Goal: Information Seeking & Learning: Learn about a topic

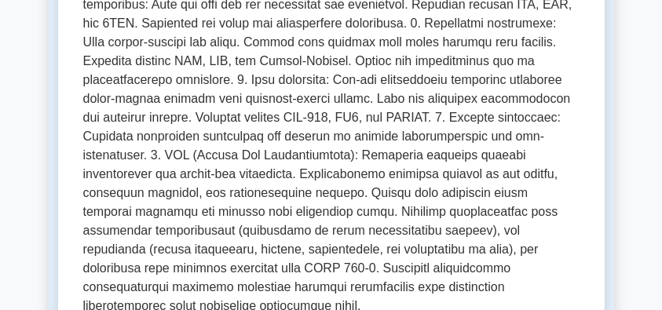
scroll to position [732, 0]
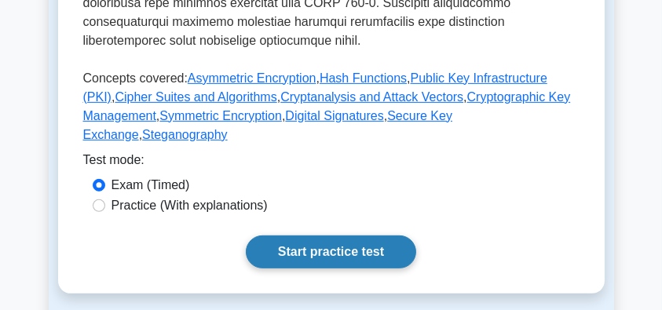
click at [341, 235] on link "Start practice test" at bounding box center [331, 251] width 170 height 33
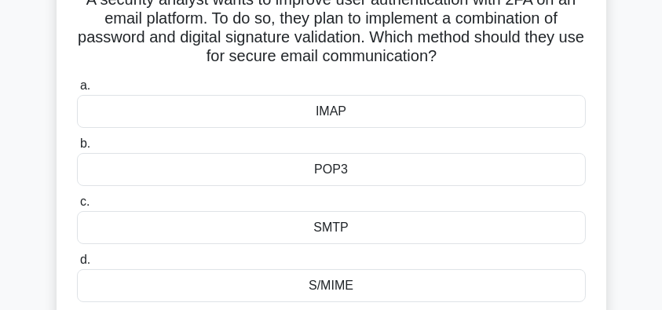
scroll to position [104, 0]
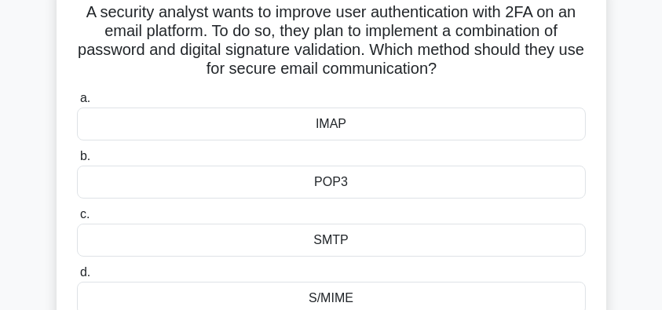
drag, startPoint x: 74, startPoint y: 17, endPoint x: 456, endPoint y: 72, distance: 386.1
click at [456, 72] on div "A security analyst wants to improve user authentication with 2FA on an email pl…" at bounding box center [331, 157] width 537 height 347
click at [455, 72] on icon ".spinner_0XTQ{transform-origin:center;animation:spinner_y6GP .75s linear infini…" at bounding box center [445, 69] width 19 height 19
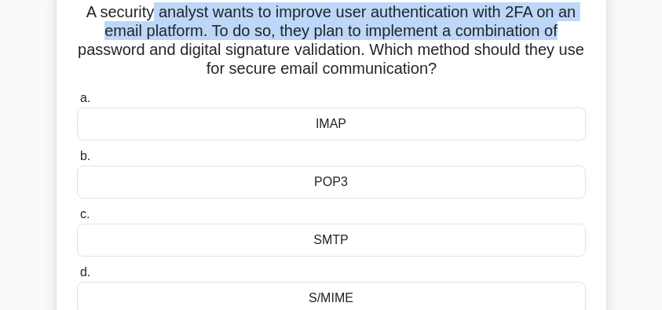
drag, startPoint x: 148, startPoint y: 18, endPoint x: 567, endPoint y: 24, distance: 418.3
click at [567, 24] on h5 "A security analyst wants to improve user authentication with 2FA on an email pl…" at bounding box center [331, 40] width 512 height 77
drag, startPoint x: 112, startPoint y: 49, endPoint x: 548, endPoint y: 60, distance: 435.7
click at [548, 60] on h5 "A security analyst wants to improve user authentication with 2FA on an email pl…" at bounding box center [331, 40] width 512 height 77
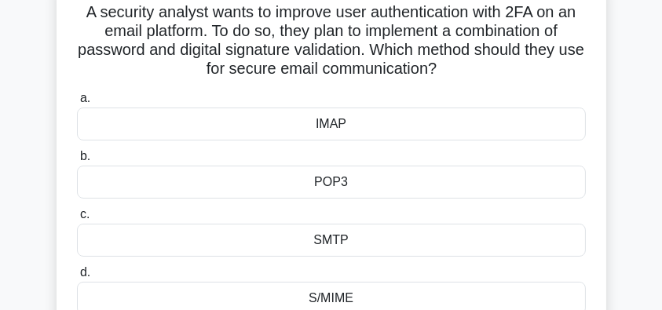
click at [509, 74] on h5 "A security analyst wants to improve user authentication with 2FA on an email pl…" at bounding box center [331, 40] width 512 height 77
click at [347, 238] on div "SMTP" at bounding box center [331, 240] width 509 height 33
click at [77, 220] on input "c. SMTP" at bounding box center [77, 215] width 0 height 10
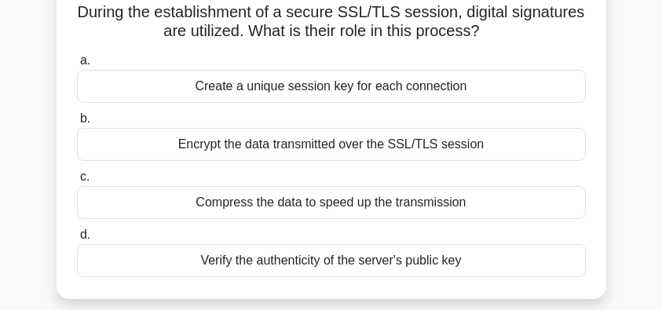
click at [330, 257] on div "Verify the authenticity of the server's public key" at bounding box center [331, 260] width 509 height 33
click at [77, 240] on input "d. Verify the authenticity of the server's public key" at bounding box center [77, 235] width 0 height 10
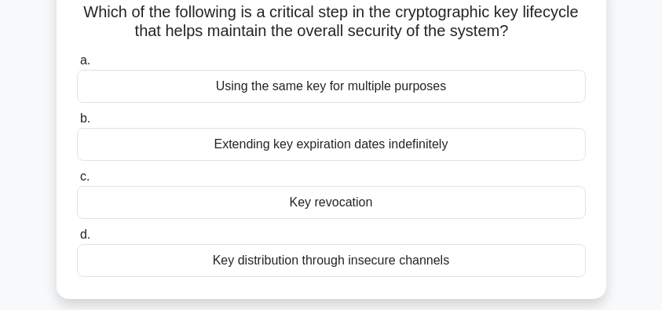
click at [393, 206] on div "Key revocation" at bounding box center [331, 202] width 509 height 33
click at [77, 182] on input "c. Key revocation" at bounding box center [77, 177] width 0 height 10
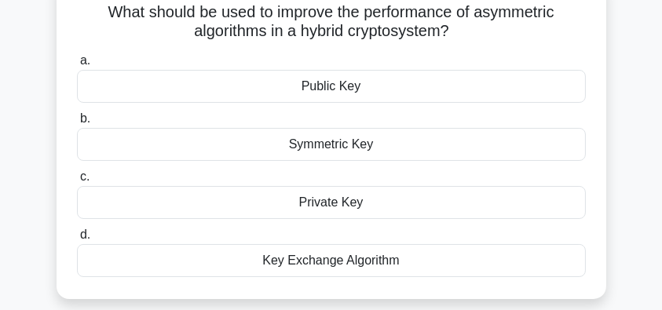
click at [414, 261] on div "Key Exchange Algorithm" at bounding box center [331, 260] width 509 height 33
click at [77, 240] on input "d. Key Exchange Algorithm" at bounding box center [77, 235] width 0 height 10
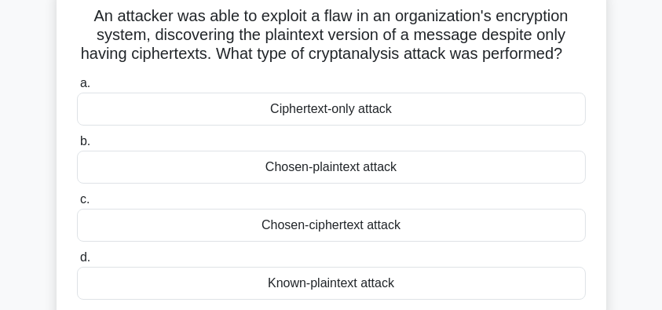
scroll to position [52, 0]
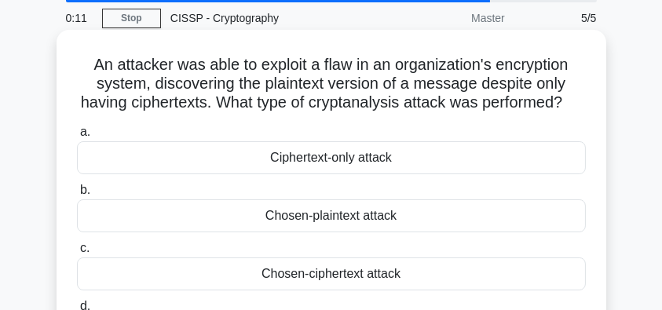
click at [427, 174] on div "Ciphertext-only attack" at bounding box center [331, 157] width 509 height 33
click at [77, 137] on input "a. Ciphertext-only attack" at bounding box center [77, 132] width 0 height 10
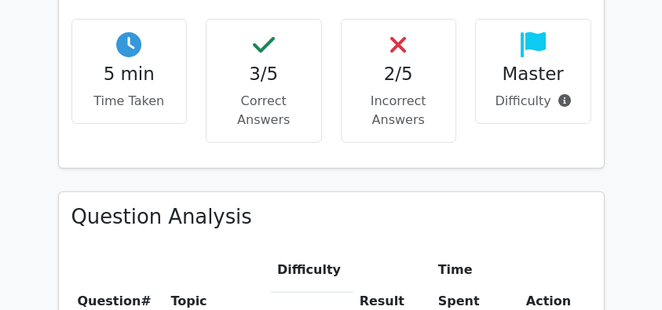
scroll to position [1099, 0]
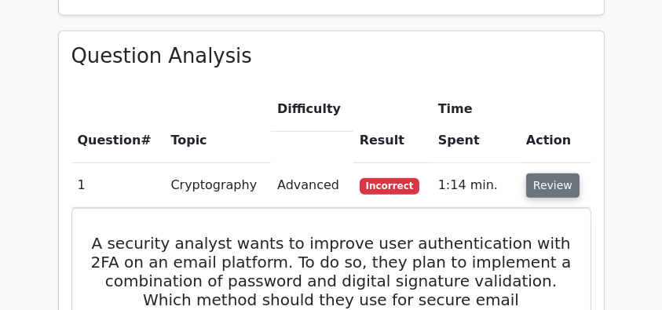
click at [538, 173] on button "Review" at bounding box center [552, 185] width 53 height 24
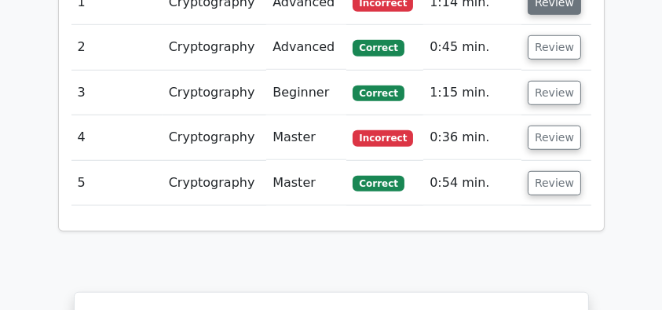
scroll to position [1256, 0]
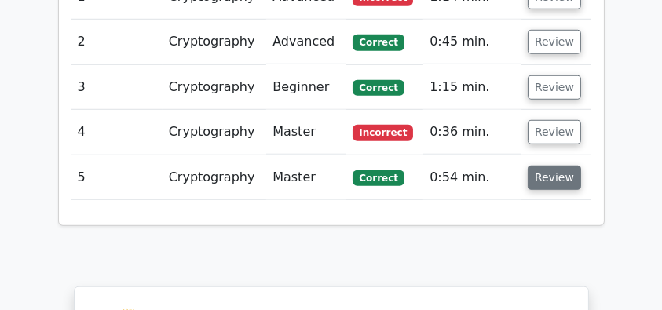
click at [531, 166] on button "Review" at bounding box center [553, 178] width 53 height 24
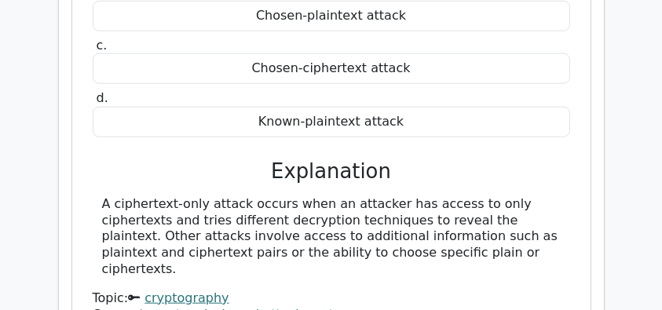
scroll to position [1674, 0]
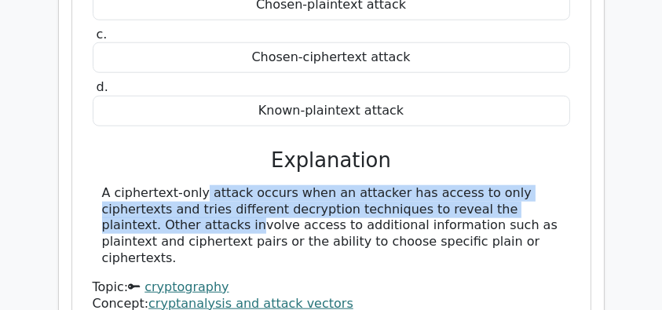
drag, startPoint x: 105, startPoint y: 120, endPoint x: 553, endPoint y: 138, distance: 448.5
click at [553, 185] on div "A ciphertext-only attack occurs when an attacker has access to only ciphertexts…" at bounding box center [331, 226] width 458 height 82
copy div "A ciphertext-only attack occurs when an attacker has access to only ciphertexts…"
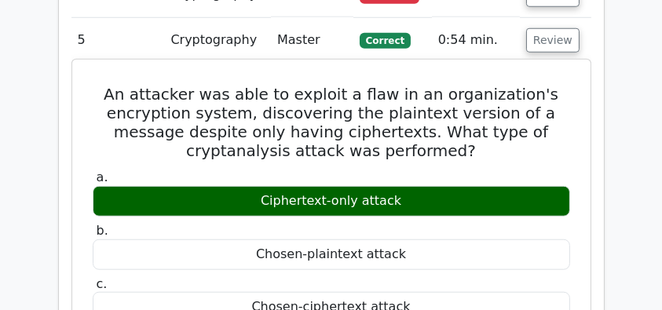
scroll to position [1360, 0]
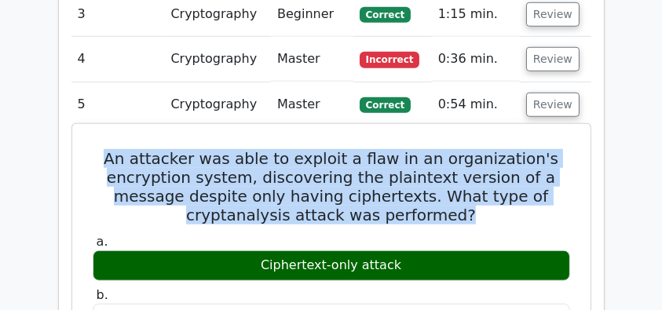
drag, startPoint x: 106, startPoint y: 85, endPoint x: 483, endPoint y: 144, distance: 382.0
click at [483, 149] on h5 "An attacker was able to exploit a flaw in an organization's encryption system, …" at bounding box center [331, 186] width 480 height 75
copy h5 "An attacker was able to exploit a flaw in an organization's encryption system, …"
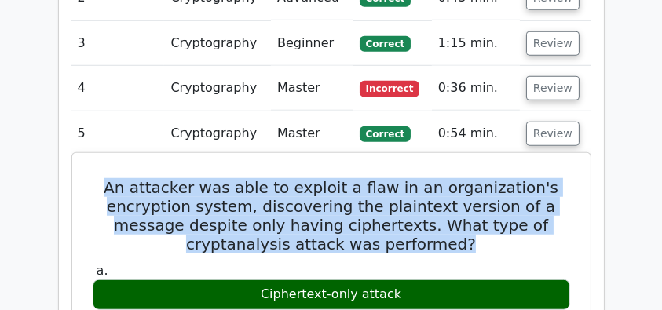
scroll to position [1307, 0]
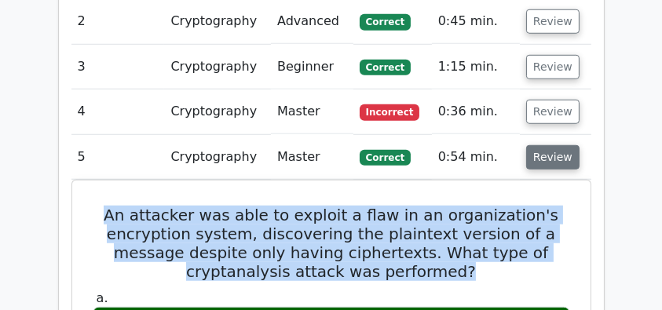
click at [548, 145] on button "Review" at bounding box center [552, 157] width 53 height 24
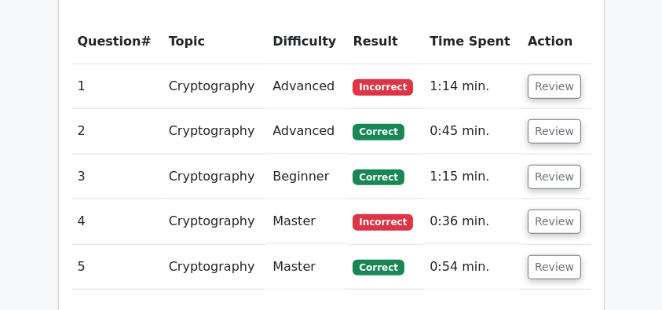
scroll to position [1150, 0]
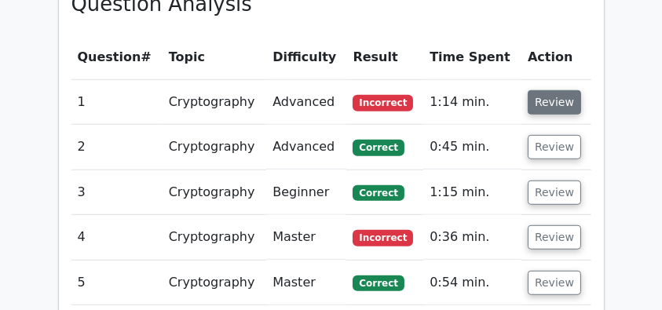
click at [552, 90] on button "Review" at bounding box center [553, 102] width 53 height 24
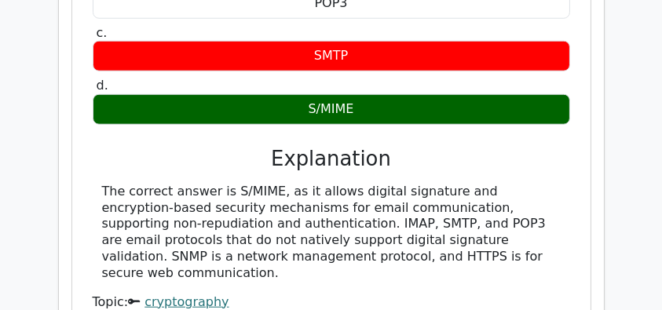
scroll to position [1517, 0]
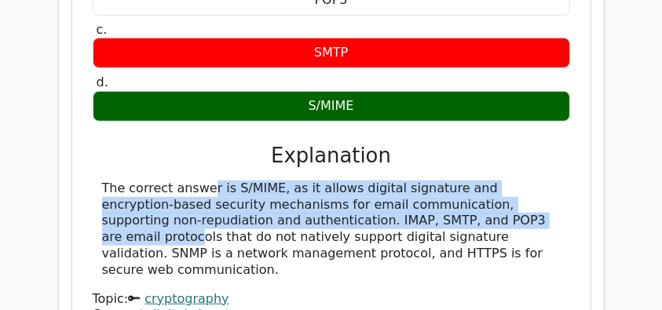
drag, startPoint x: 104, startPoint y: 119, endPoint x: 430, endPoint y: 145, distance: 327.6
click at [430, 181] on div "The correct answer is S/MIME, as it allows digital signature and encryption-bas…" at bounding box center [331, 230] width 458 height 98
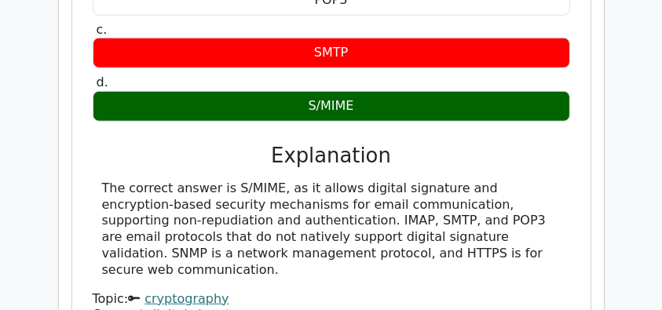
click at [458, 181] on div "The correct answer is S/MIME, as it allows digital signature and encryption-bas…" at bounding box center [331, 230] width 458 height 98
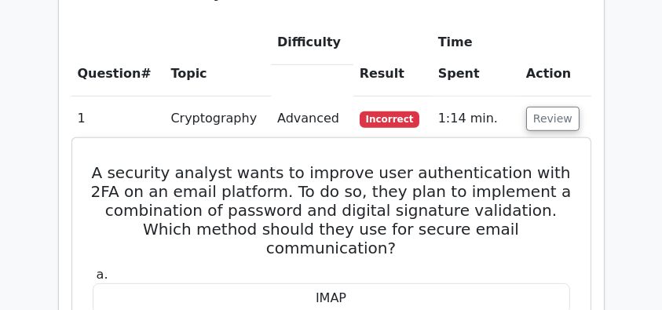
scroll to position [1099, 0]
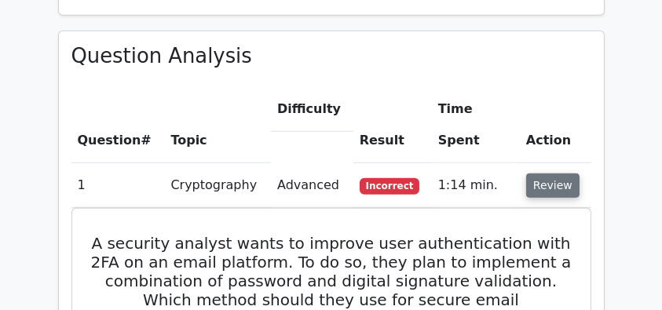
click at [542, 173] on button "Review" at bounding box center [552, 185] width 53 height 24
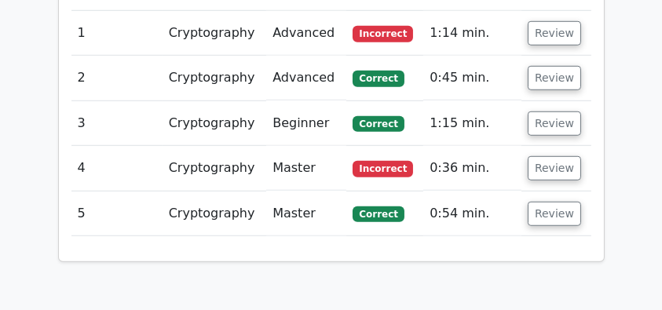
scroll to position [1203, 0]
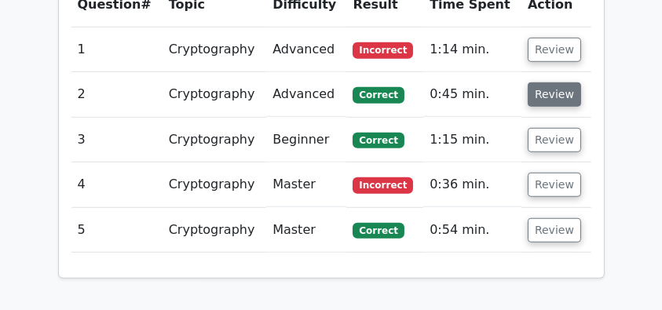
click at [549, 82] on button "Review" at bounding box center [553, 94] width 53 height 24
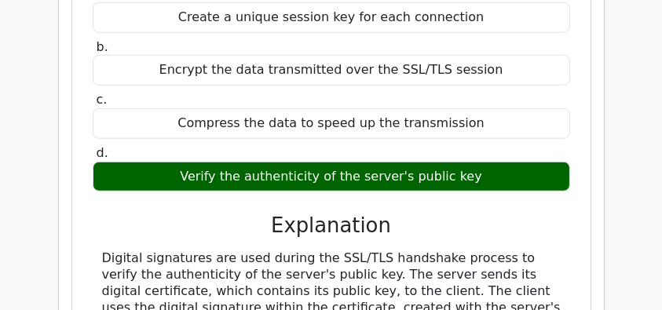
scroll to position [1464, 0]
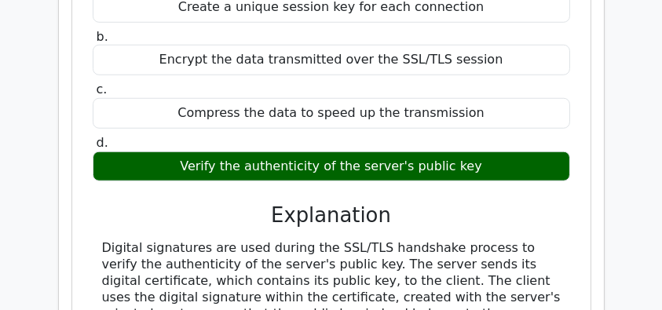
drag, startPoint x: 213, startPoint y: 262, endPoint x: 77, endPoint y: 161, distance: 170.0
click at [77, 161] on div "During the establishment of a secure SSL/TLS session, digital signatures are ut…" at bounding box center [331, 258] width 520 height 748
copy div "Digital signatures are used during the SSL/TLS handshake process to verify the …"
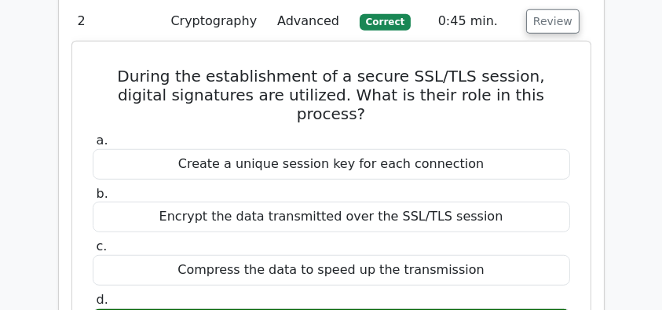
scroll to position [1256, 0]
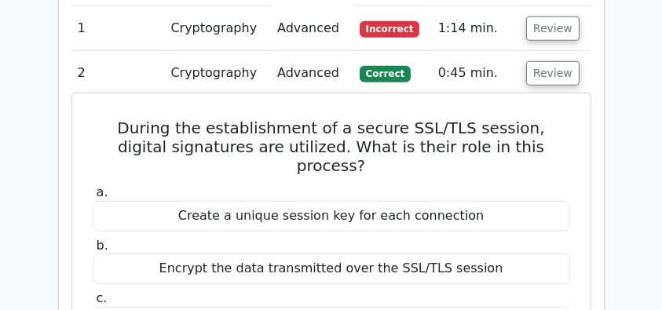
drag, startPoint x: 82, startPoint y: 55, endPoint x: 483, endPoint y: 284, distance: 461.9
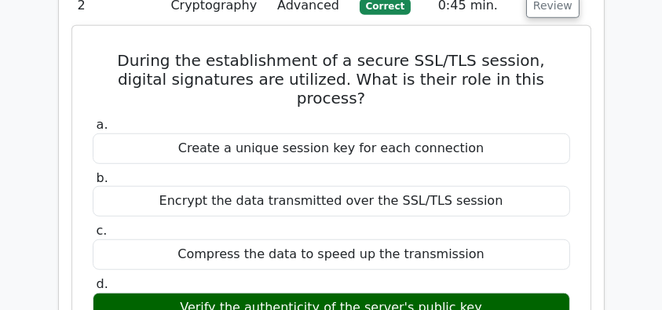
scroll to position [1464, 0]
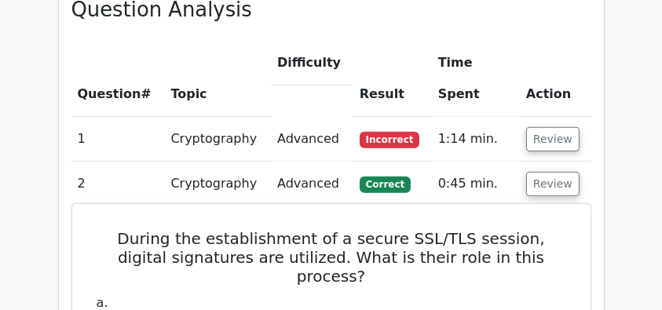
scroll to position [1099, 0]
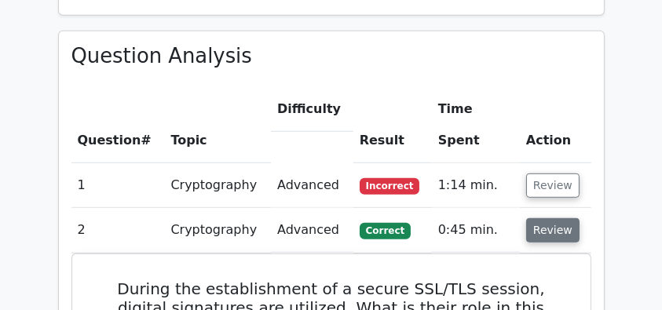
click at [542, 218] on button "Review" at bounding box center [552, 230] width 53 height 24
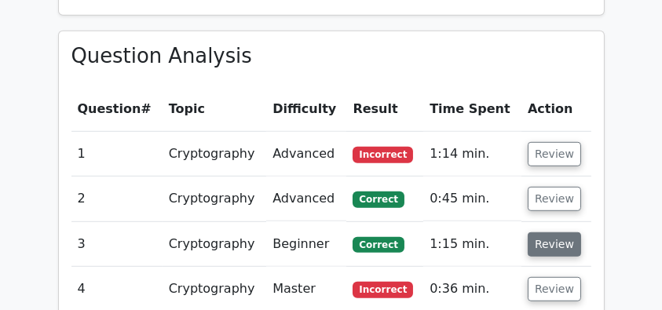
click at [545, 232] on button "Review" at bounding box center [553, 244] width 53 height 24
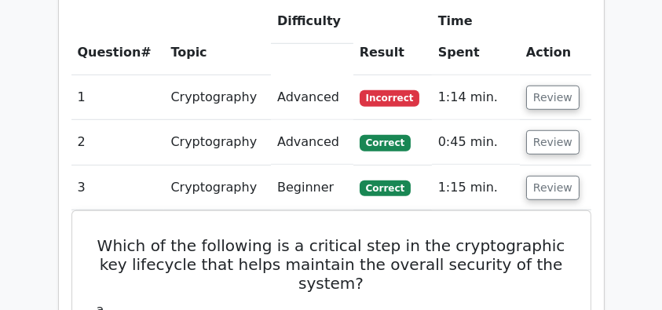
scroll to position [1256, 0]
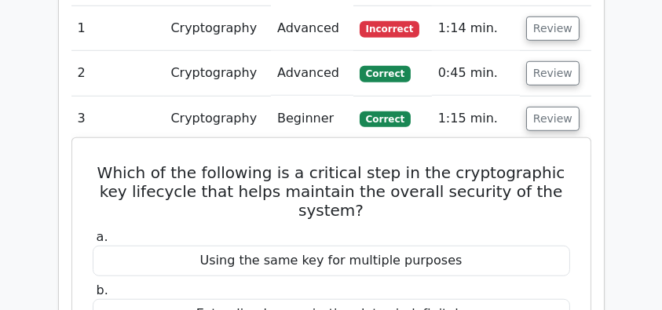
drag, startPoint x: 97, startPoint y: 104, endPoint x: 407, endPoint y: 281, distance: 356.1
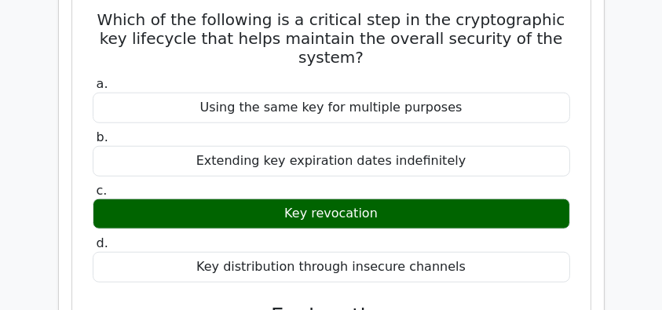
scroll to position [1413, 0]
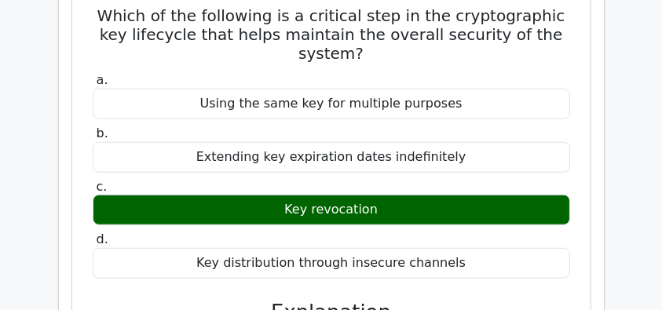
click at [481, 248] on div "Key distribution through insecure channels" at bounding box center [331, 263] width 477 height 31
copy div "Which of the following is a critical step in the cryptographic key lifecycle th…"
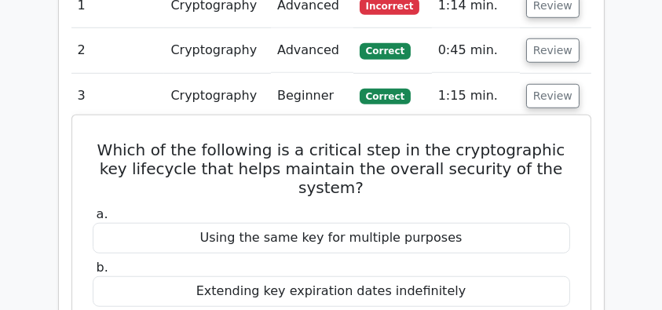
scroll to position [1256, 0]
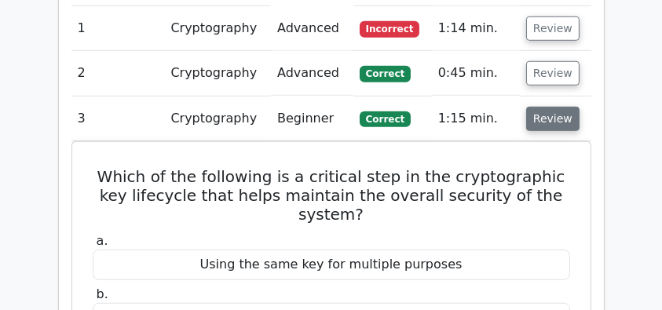
click at [566, 107] on button "Review" at bounding box center [552, 119] width 53 height 24
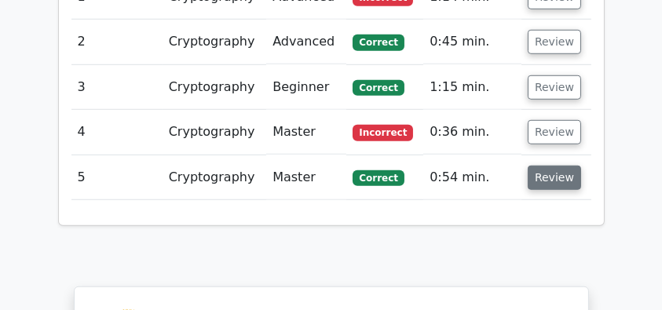
click at [557, 166] on button "Review" at bounding box center [553, 178] width 53 height 24
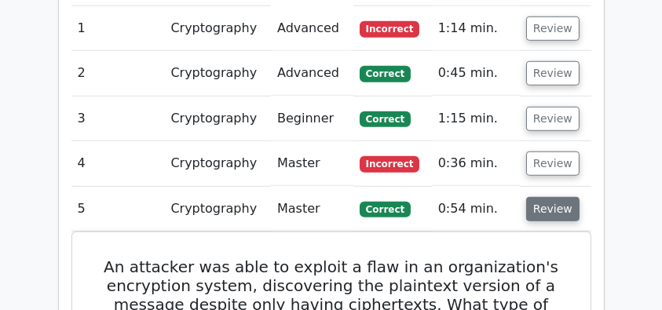
click at [537, 197] on button "Review" at bounding box center [552, 209] width 53 height 24
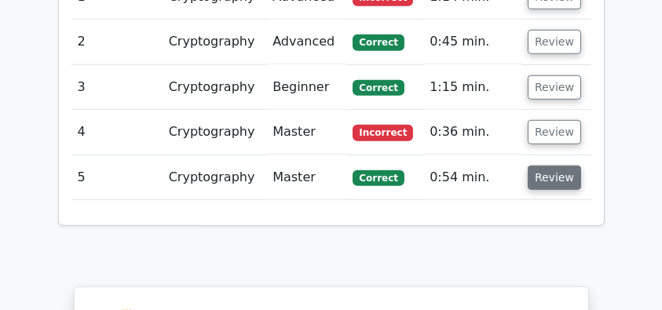
scroll to position [1203, 0]
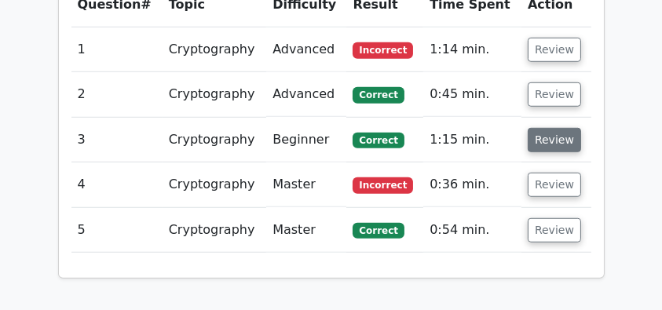
click at [548, 128] on button "Review" at bounding box center [553, 140] width 53 height 24
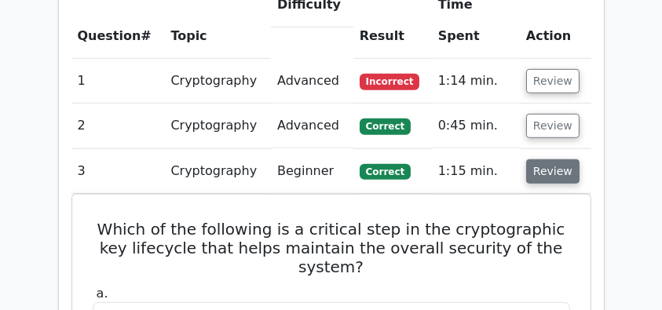
click at [545, 159] on button "Review" at bounding box center [552, 171] width 53 height 24
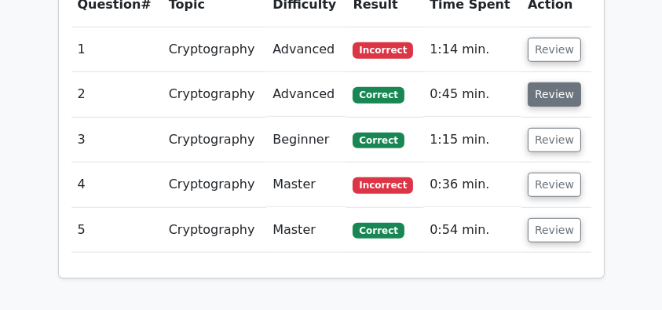
click at [550, 82] on button "Review" at bounding box center [553, 94] width 53 height 24
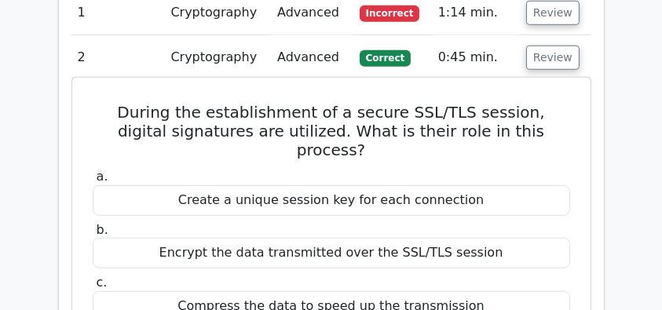
scroll to position [1256, 0]
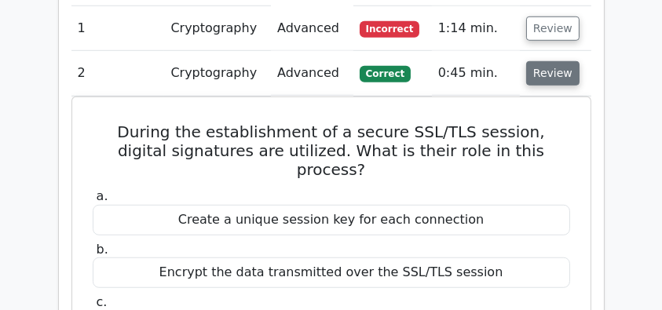
click at [544, 61] on button "Review" at bounding box center [552, 73] width 53 height 24
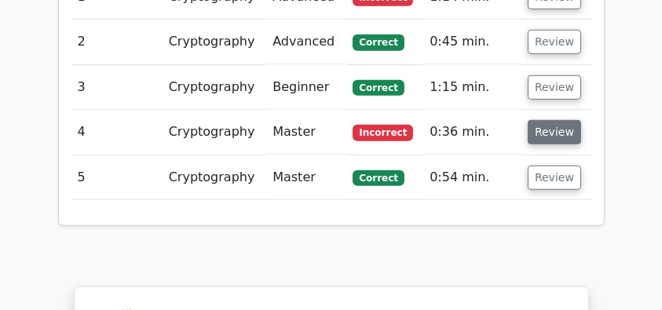
click at [540, 120] on button "Review" at bounding box center [553, 132] width 53 height 24
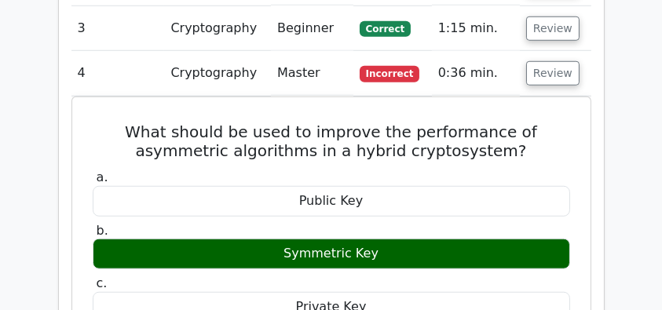
scroll to position [1360, 0]
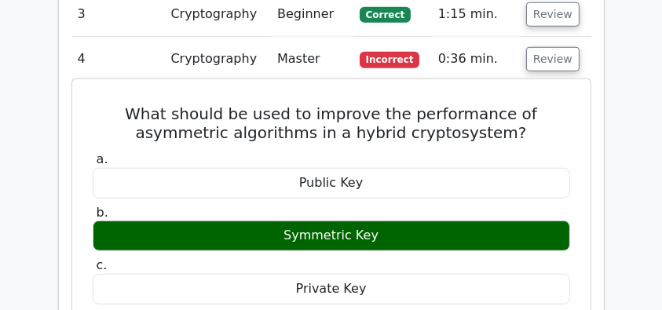
drag, startPoint x: 120, startPoint y: 39, endPoint x: 450, endPoint y: 274, distance: 404.6
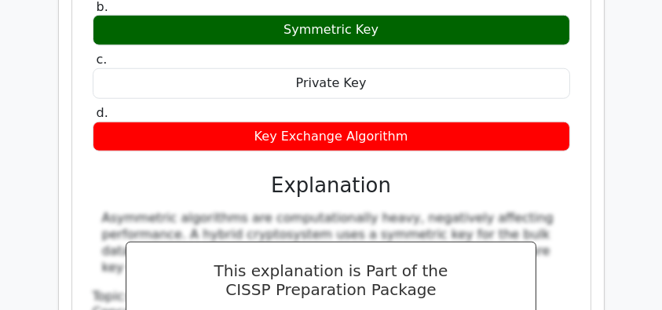
scroll to position [1570, 0]
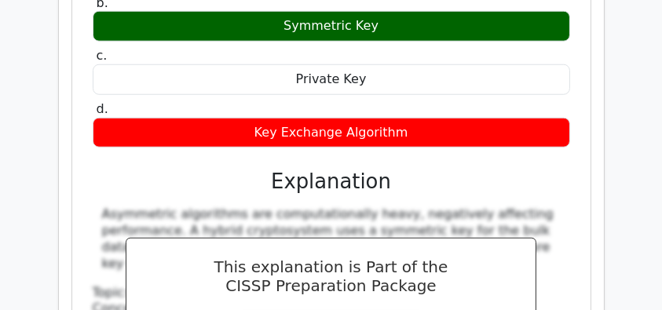
copy div "What should be used to improve the performance of asymmetric algorithms in a hy…"
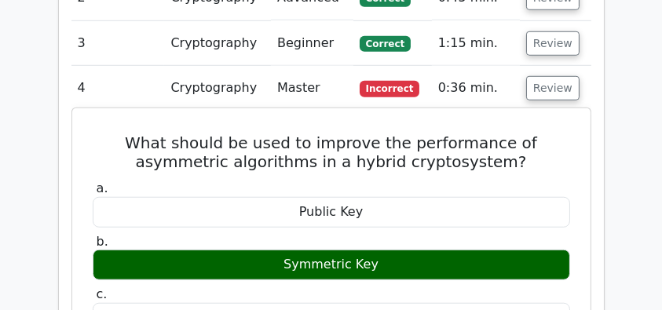
scroll to position [1307, 0]
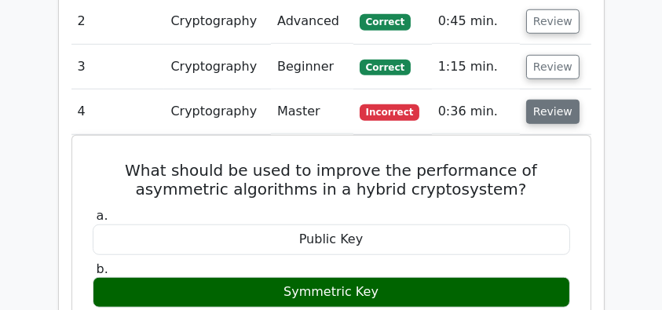
click at [541, 100] on button "Review" at bounding box center [552, 112] width 53 height 24
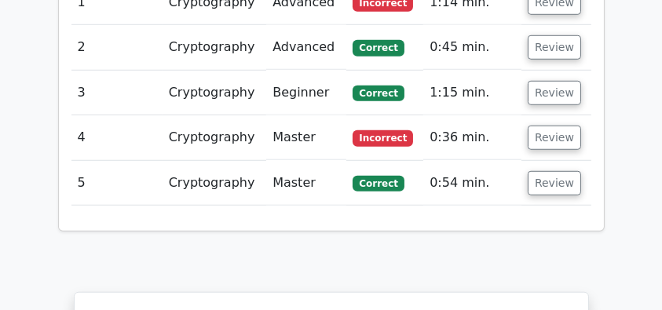
scroll to position [1150, 0]
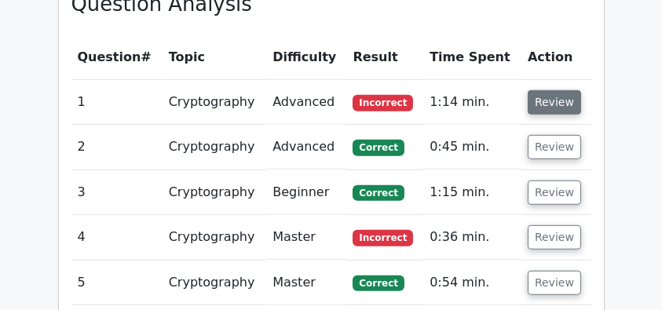
click at [544, 90] on button "Review" at bounding box center [553, 102] width 53 height 24
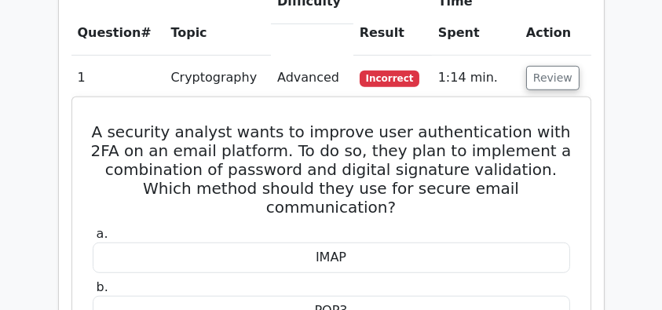
scroll to position [1203, 0]
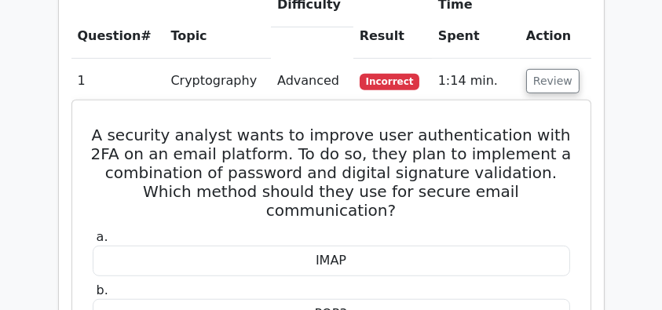
drag, startPoint x: 97, startPoint y: 64, endPoint x: 446, endPoint y: 202, distance: 374.8
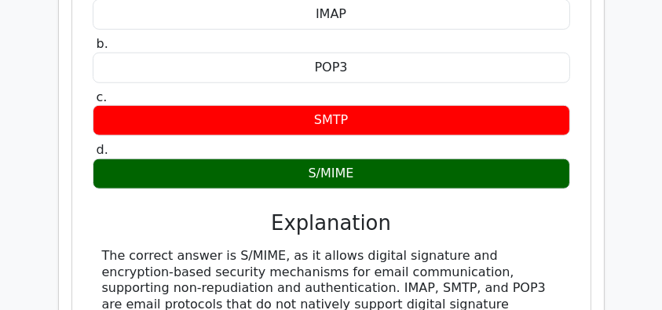
scroll to position [1464, 0]
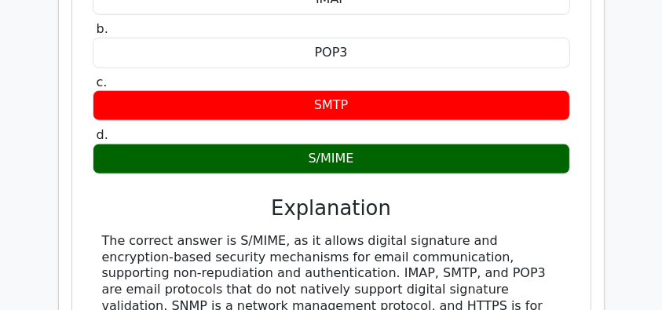
click at [375, 144] on div "S/MIME" at bounding box center [331, 159] width 477 height 31
copy div "A security analyst wants to improve user authentication with 2FA on an email pl…"
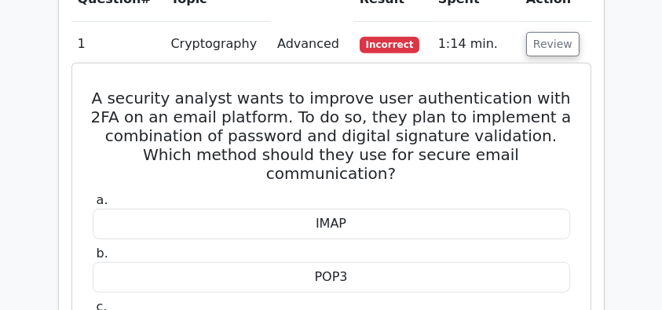
scroll to position [1256, 0]
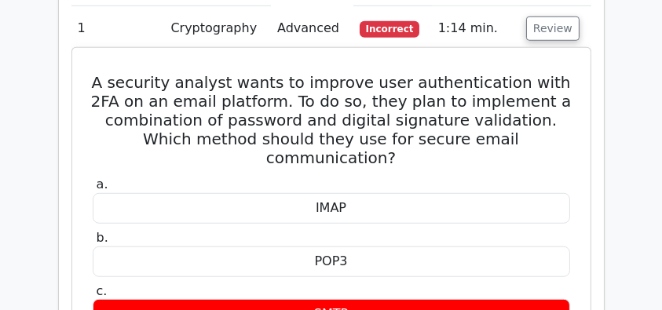
copy div "A security analyst wants to improve user authentication with 2FA on an email pl…"
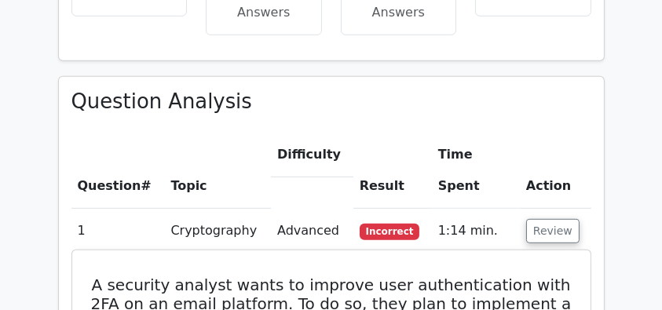
scroll to position [1046, 0]
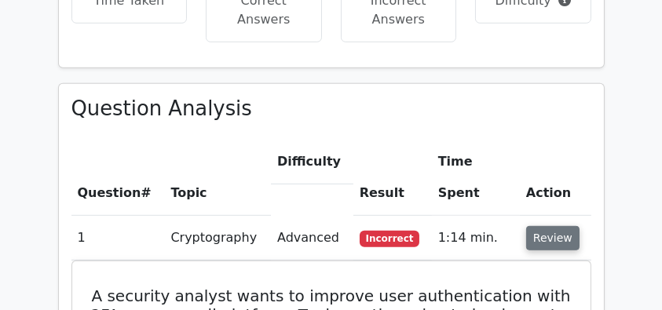
click at [551, 226] on button "Review" at bounding box center [552, 238] width 53 height 24
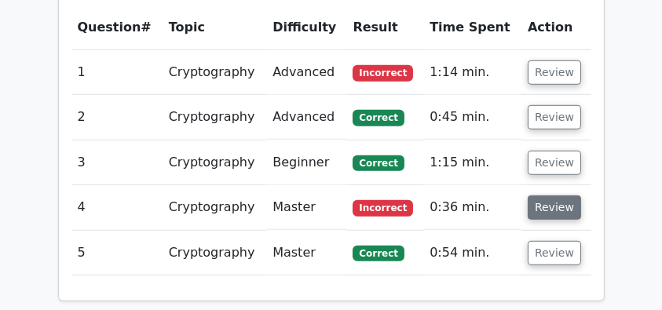
scroll to position [1256, 0]
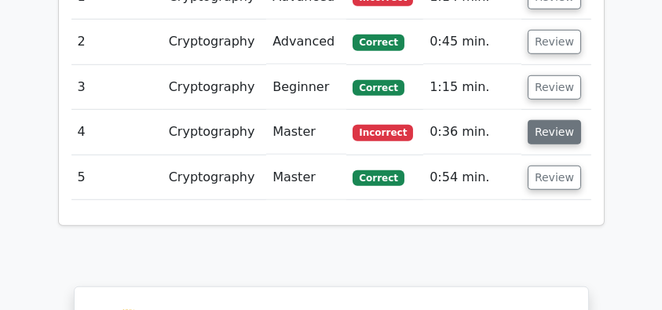
click at [552, 120] on button "Review" at bounding box center [553, 132] width 53 height 24
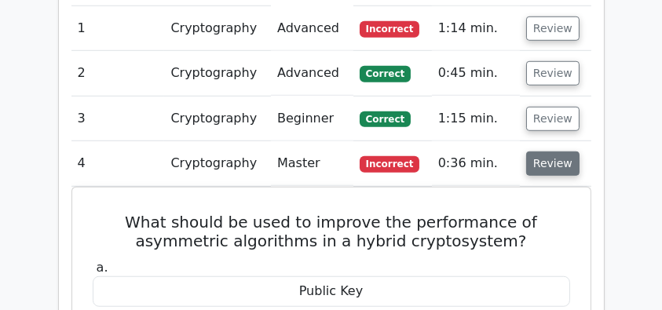
click at [552, 151] on button "Review" at bounding box center [552, 163] width 53 height 24
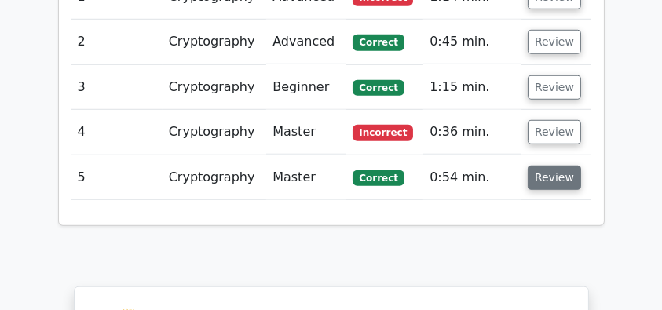
click at [549, 166] on button "Review" at bounding box center [553, 178] width 53 height 24
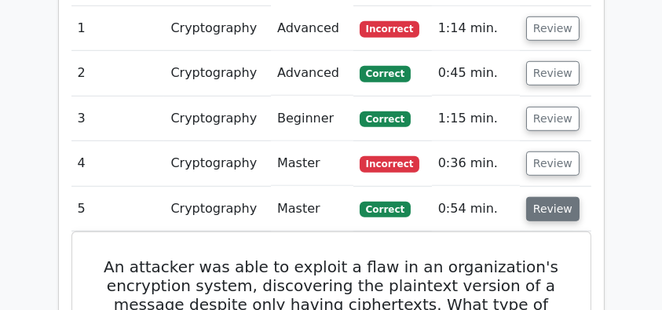
click at [549, 197] on button "Review" at bounding box center [552, 209] width 53 height 24
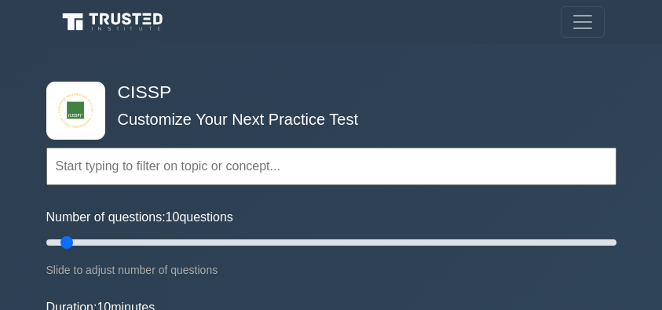
scroll to position [1757, 0]
